Goal: Task Accomplishment & Management: Use online tool/utility

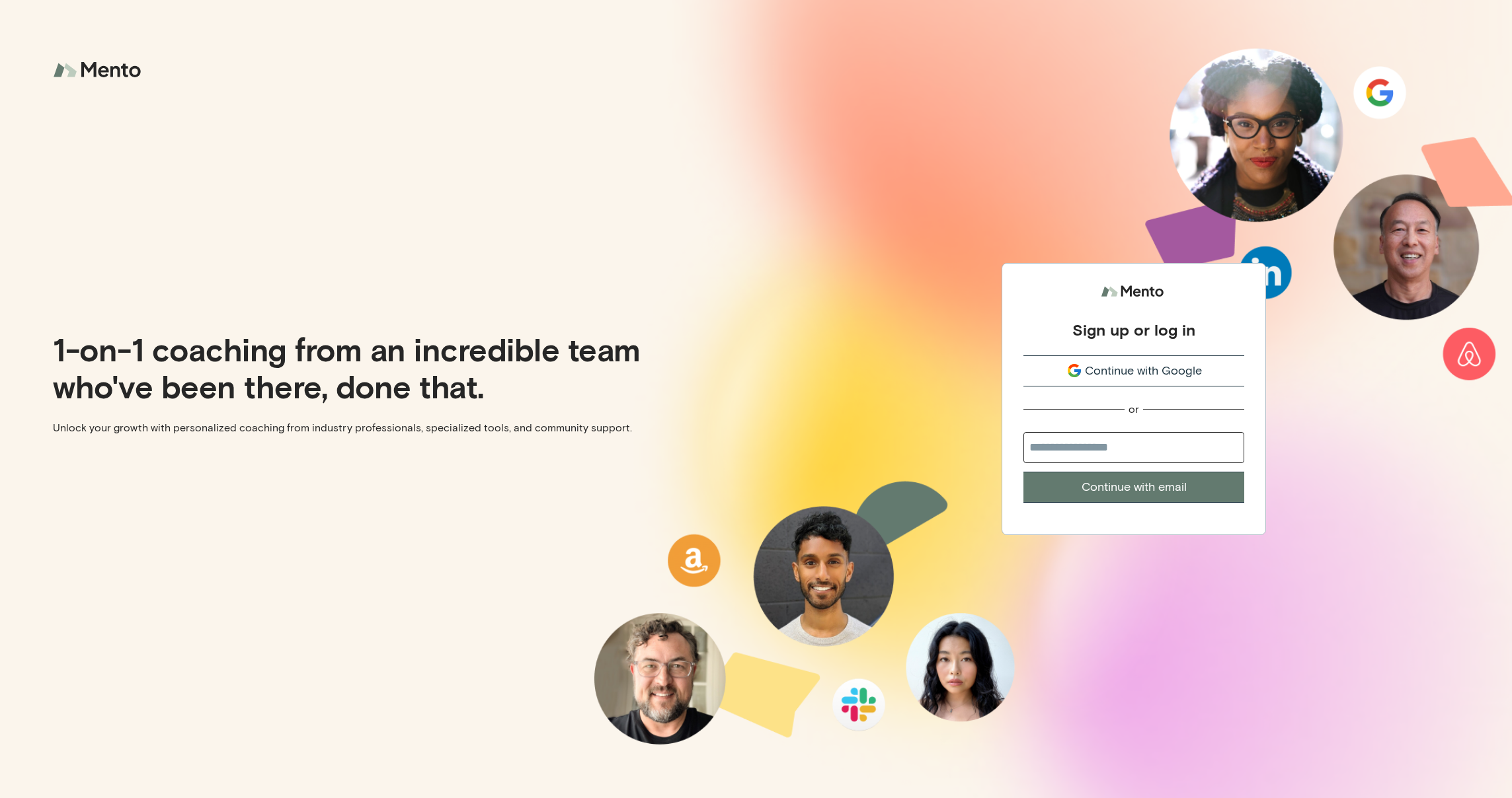
click at [1125, 378] on span "Continue with Google" at bounding box center [1143, 371] width 117 height 18
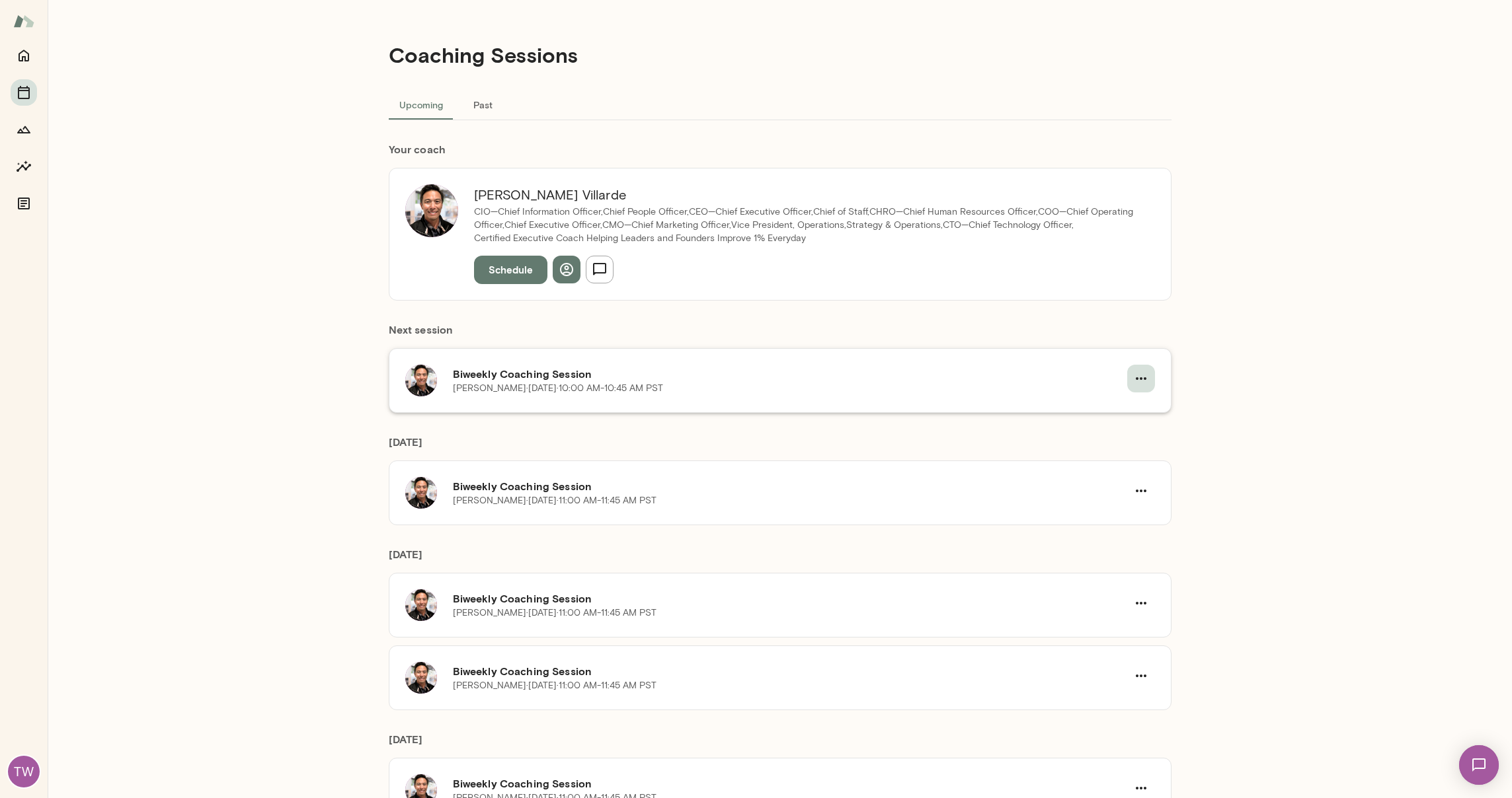
click at [1142, 379] on icon "button" at bounding box center [1140, 378] width 16 height 16
click at [1105, 445] on li "Cancel" at bounding box center [1105, 434] width 102 height 24
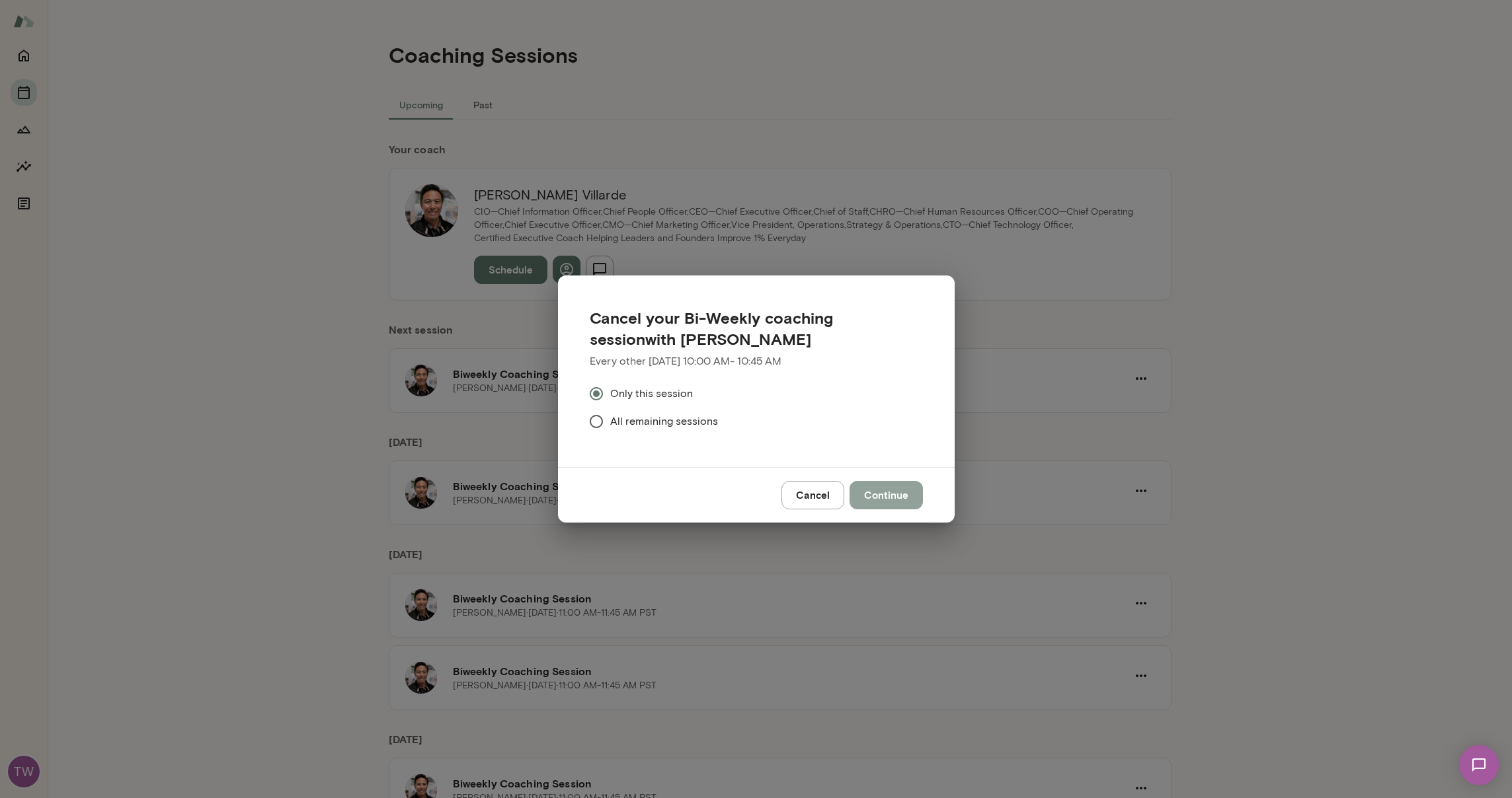
click at [904, 495] on button "Continue" at bounding box center [886, 495] width 74 height 28
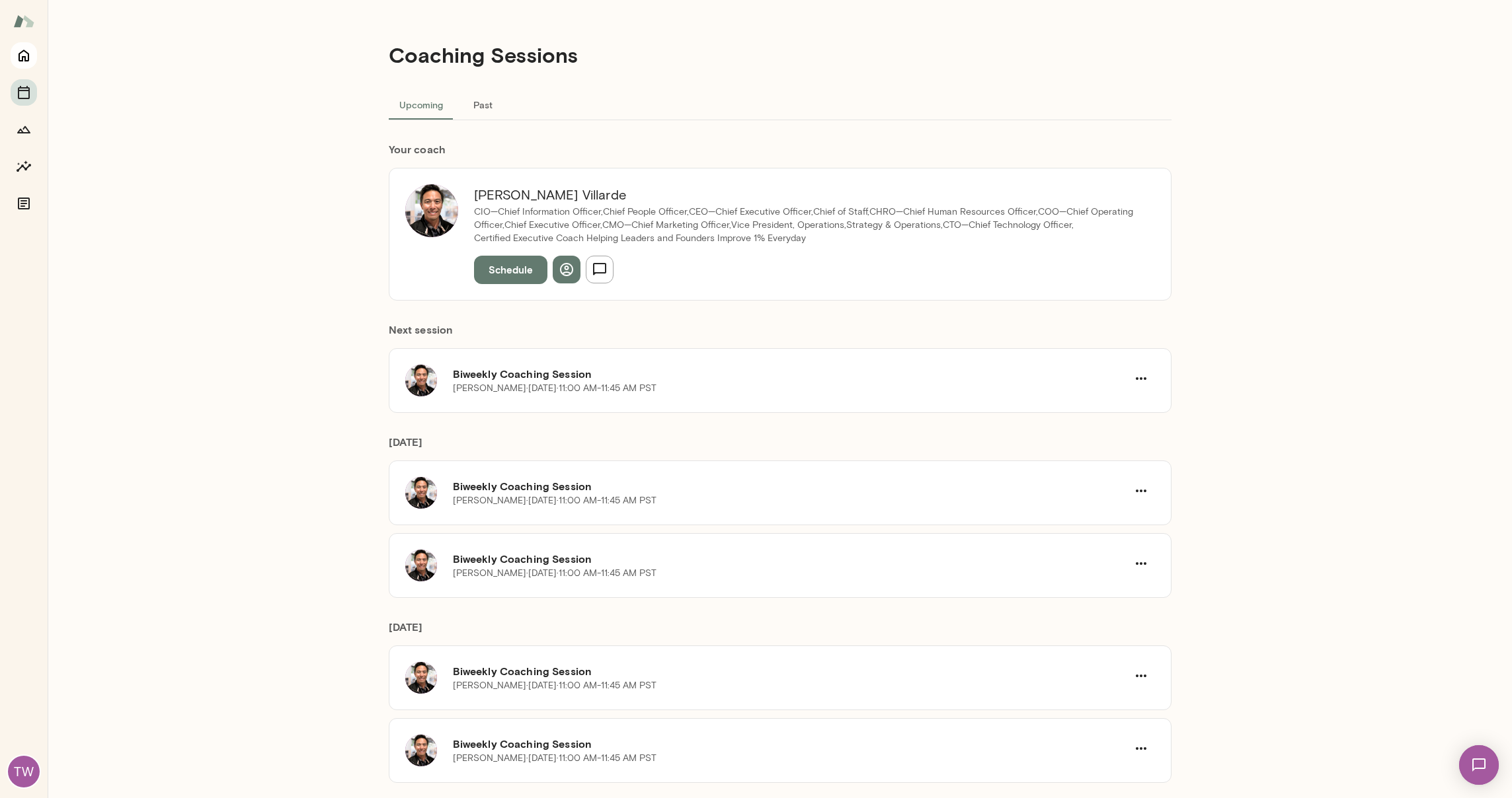
click at [26, 57] on icon "Home" at bounding box center [23, 55] width 16 height 16
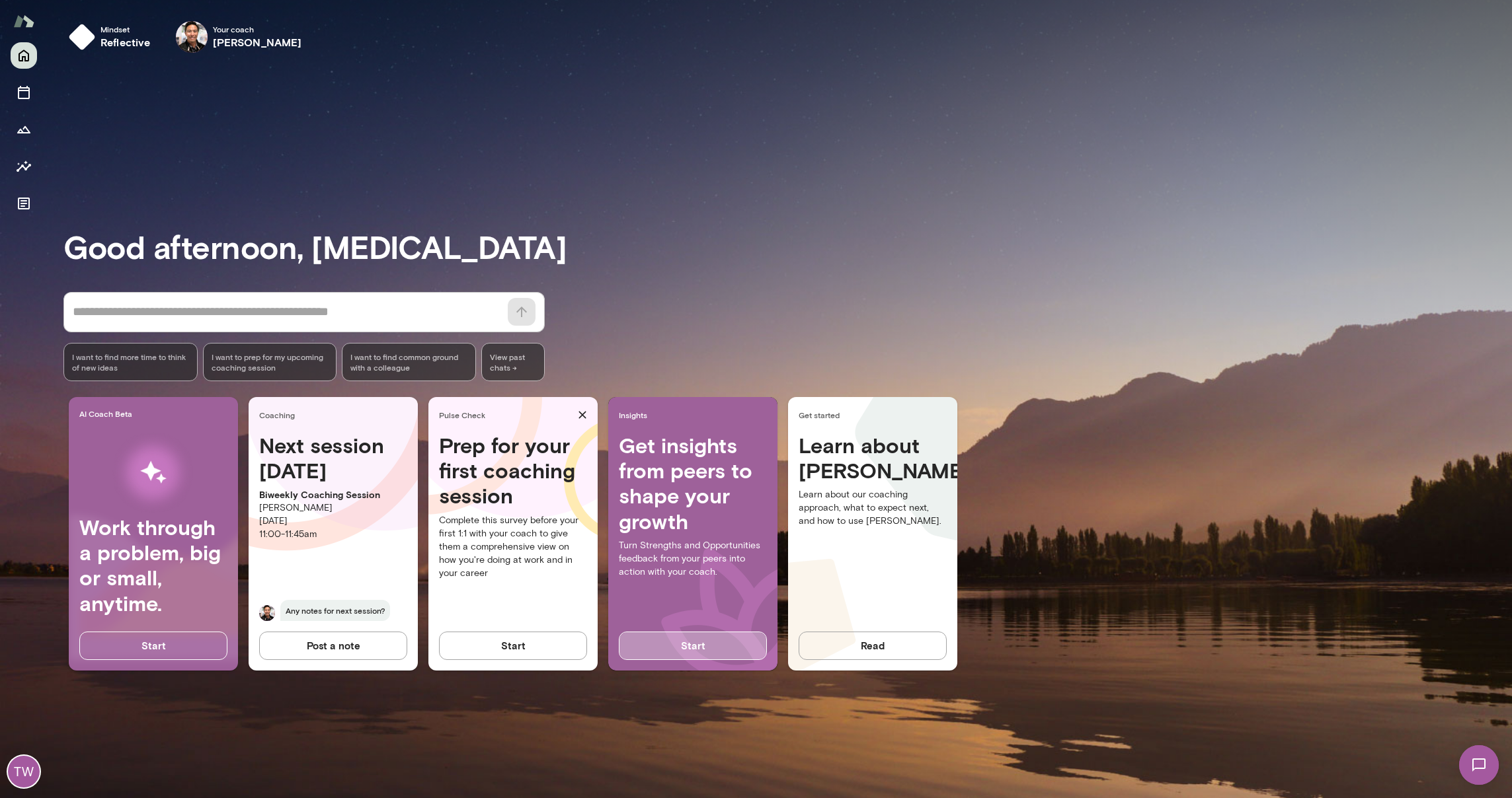
click at [671, 651] on button "Start" at bounding box center [692, 645] width 148 height 28
